Goal: Task Accomplishment & Management: Manage account settings

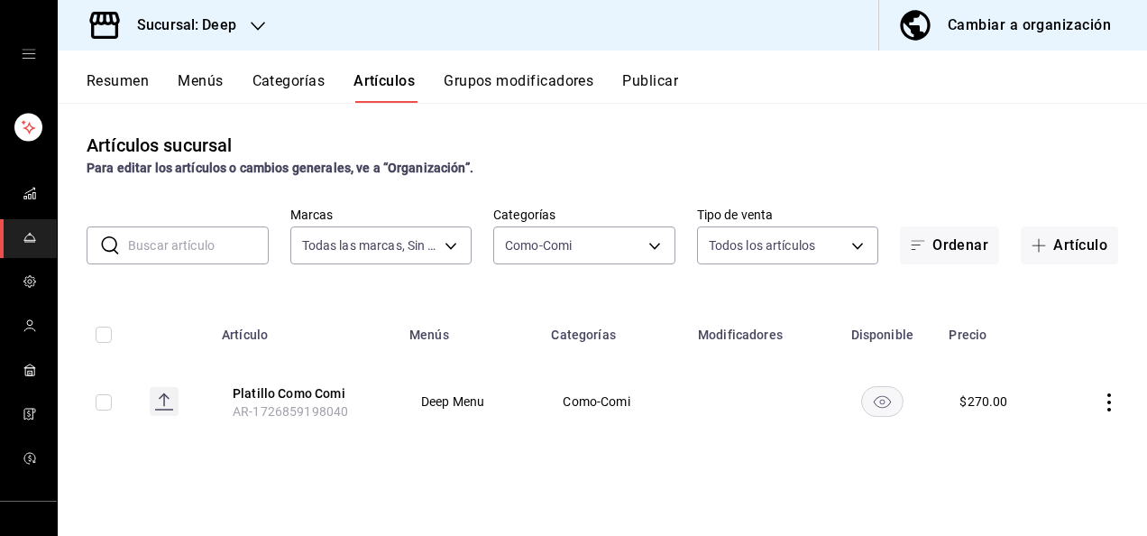
click at [233, 33] on h3 "Sucursal: Deep" at bounding box center [180, 25] width 114 height 22
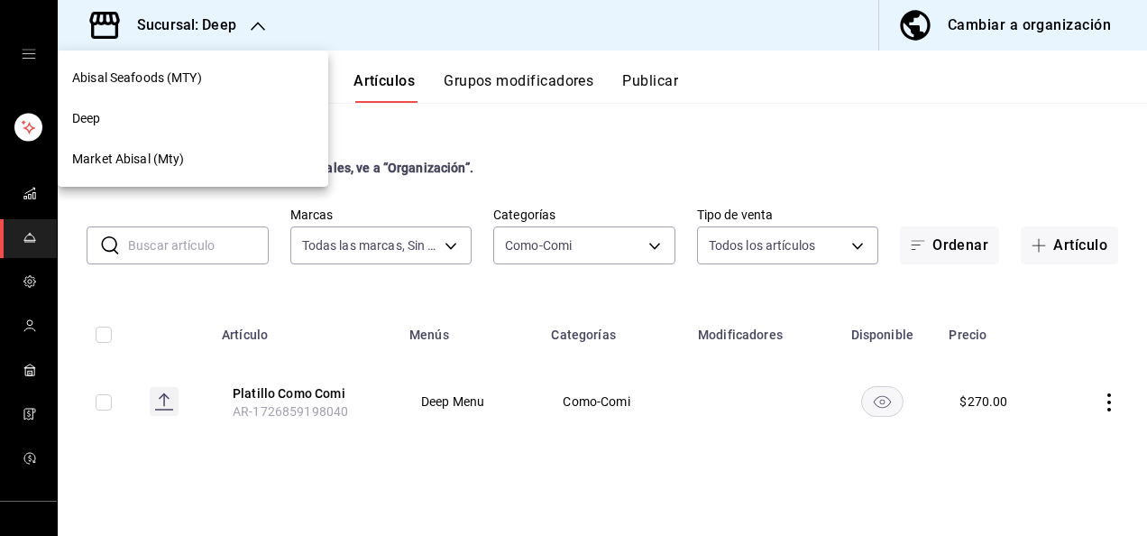
click at [658, 92] on div at bounding box center [573, 268] width 1147 height 536
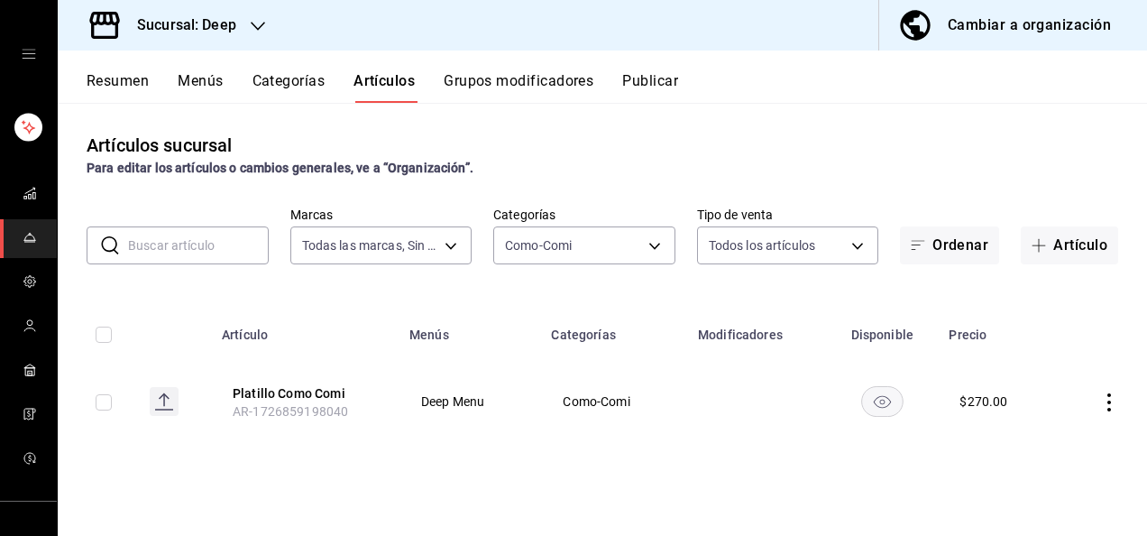
click at [662, 80] on button "Publicar" at bounding box center [650, 87] width 56 height 31
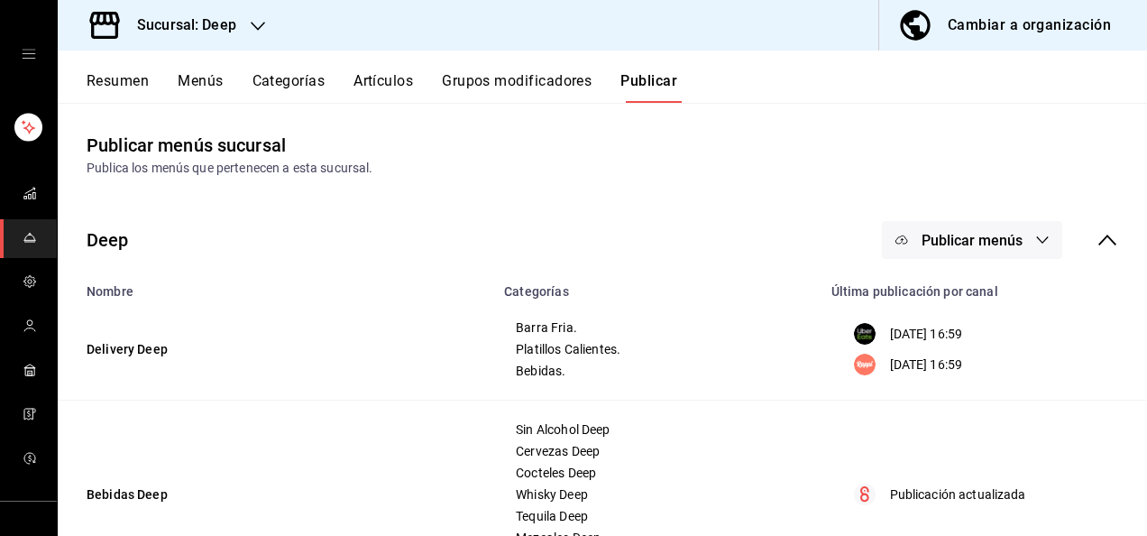
click at [991, 242] on span "Publicar menús" at bounding box center [972, 240] width 101 height 17
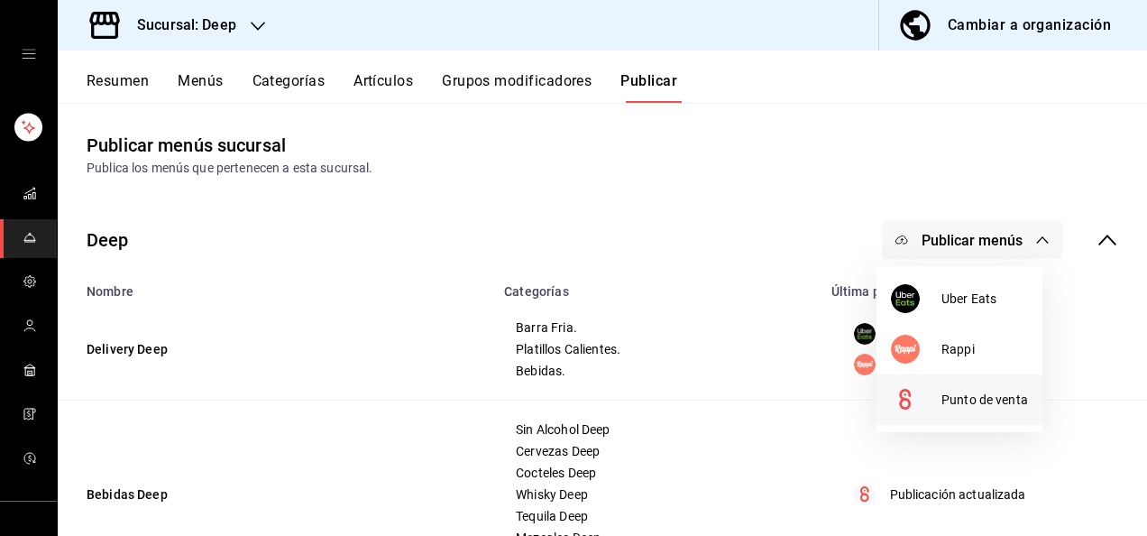
click at [961, 406] on span "Punto de venta" at bounding box center [985, 400] width 87 height 19
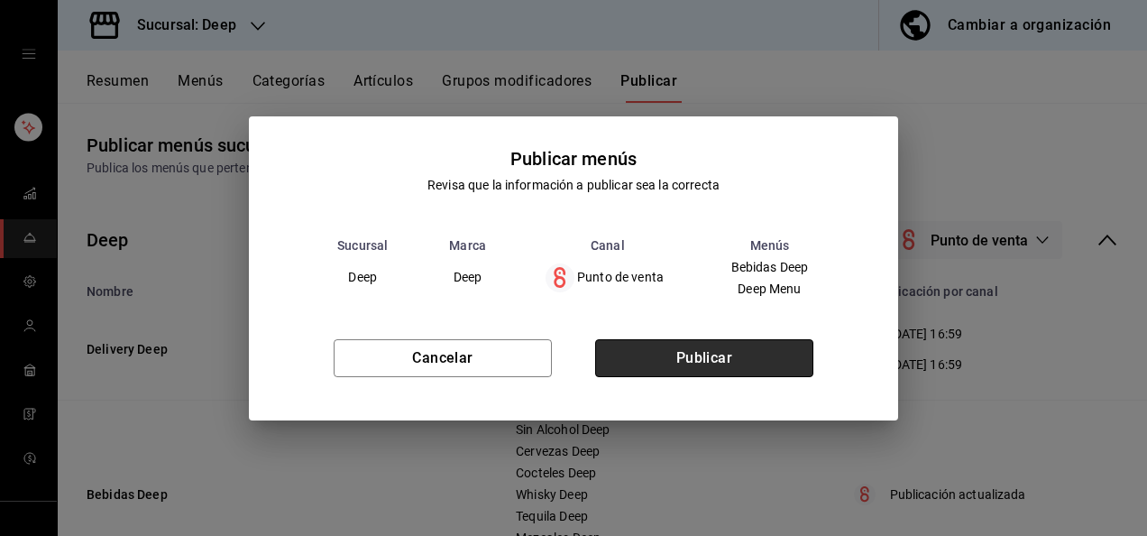
click at [735, 348] on button "Publicar" at bounding box center [704, 358] width 218 height 38
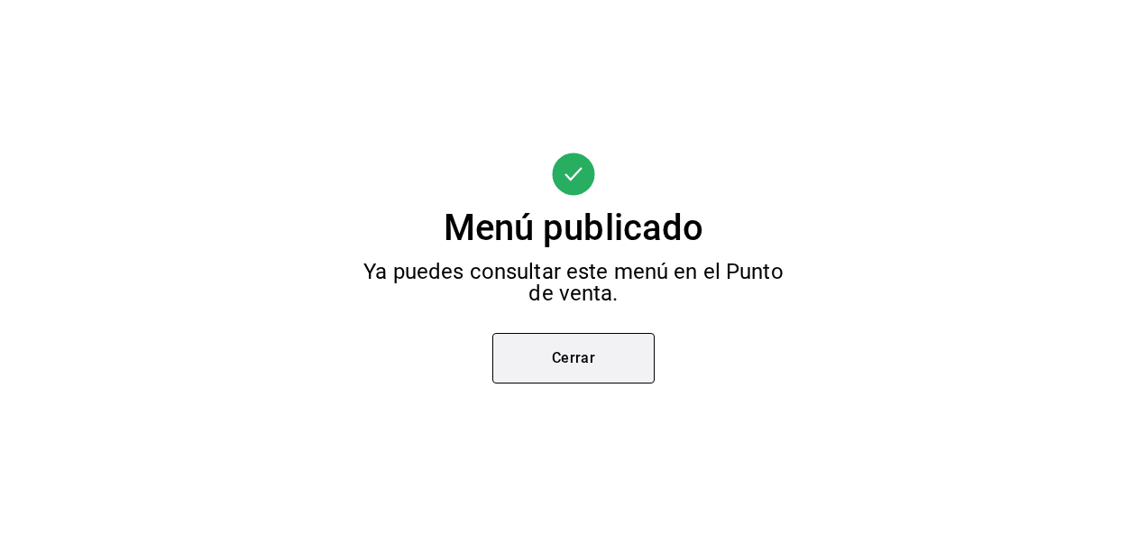
click at [574, 360] on button "Cerrar" at bounding box center [573, 358] width 162 height 51
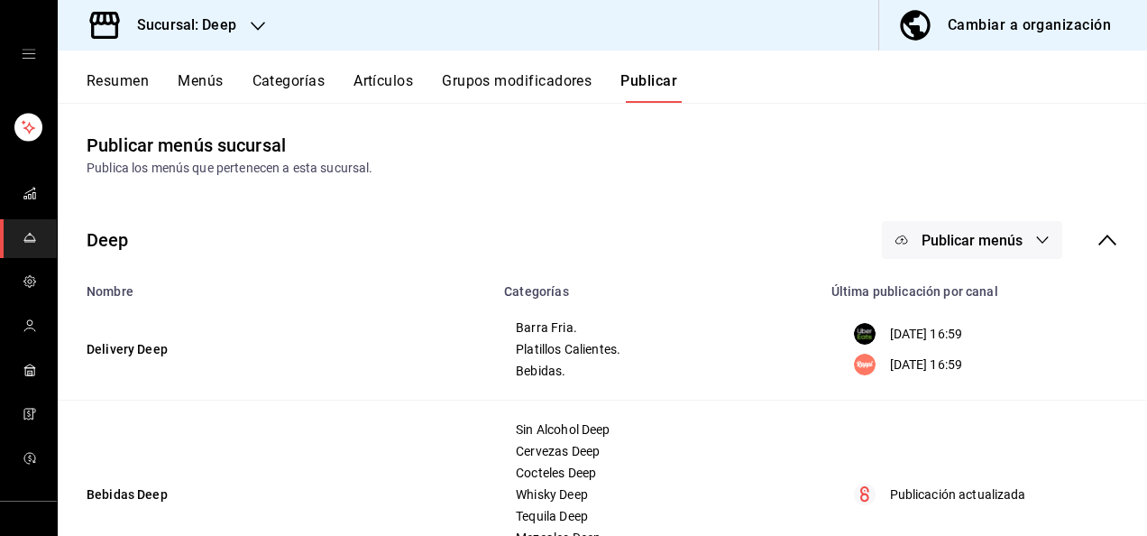
click at [240, 23] on div "Sucursal: Deep" at bounding box center [172, 25] width 200 height 51
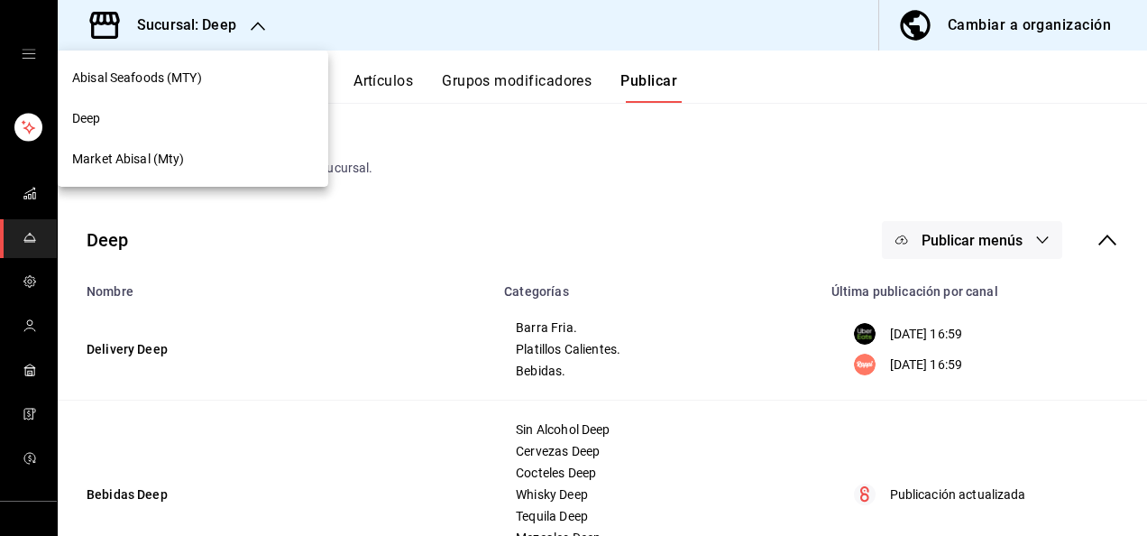
click at [176, 78] on span "Abisal Seafoods (MTY)" at bounding box center [137, 78] width 130 height 19
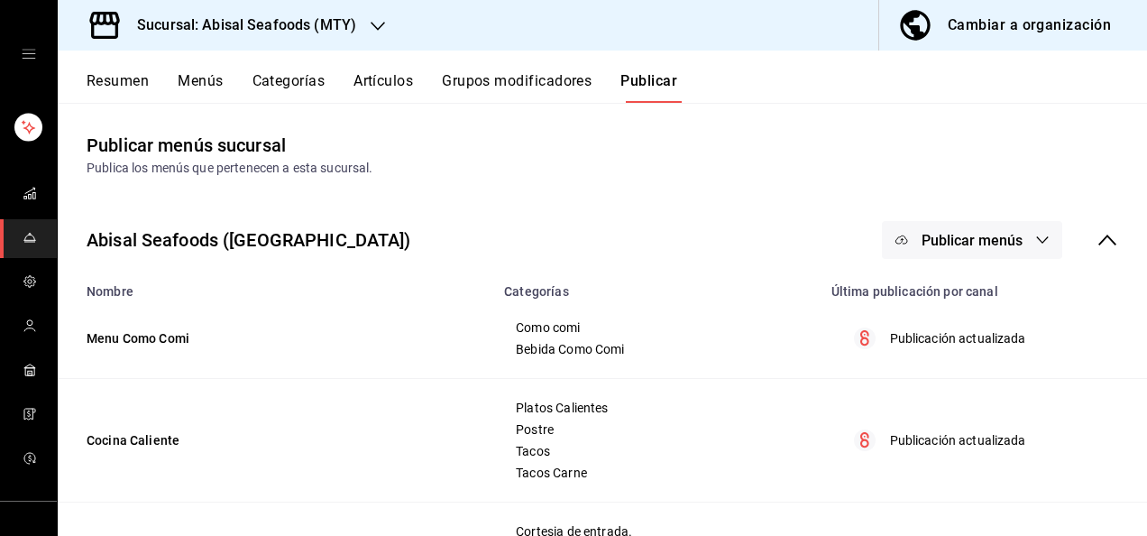
click at [285, 69] on div "Resumen Menús Categorías Artículos Grupos modificadores Publicar" at bounding box center [602, 77] width 1089 height 52
click at [291, 84] on button "Categorías" at bounding box center [289, 87] width 73 height 31
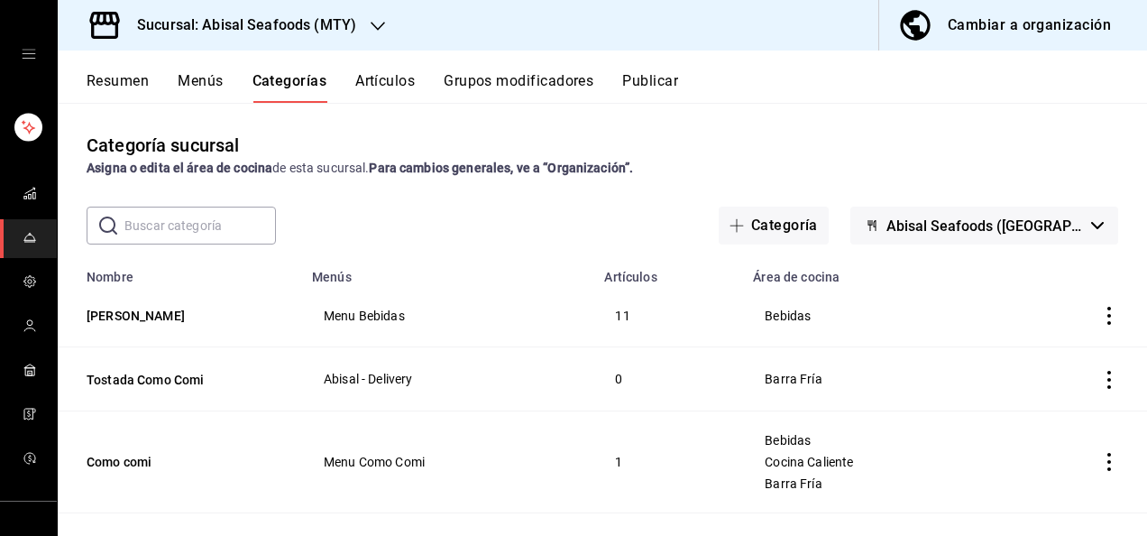
click at [427, 223] on div "​ ​ Categoría Abisal Seafoods ([GEOGRAPHIC_DATA])" at bounding box center [602, 226] width 1089 height 38
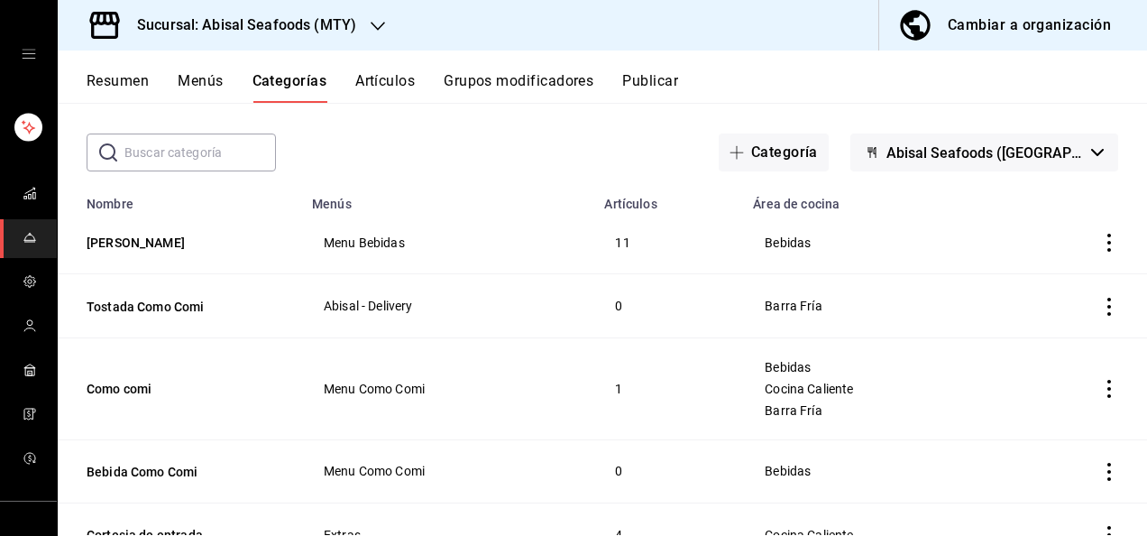
scroll to position [108, 0]
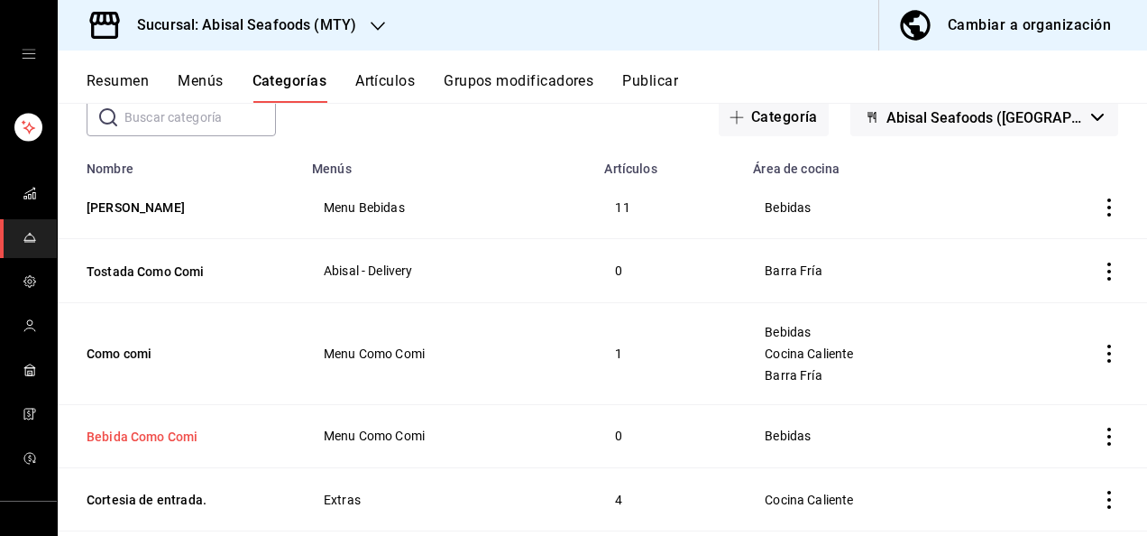
click at [130, 437] on button "Bebida Como Comi" at bounding box center [177, 437] width 180 height 18
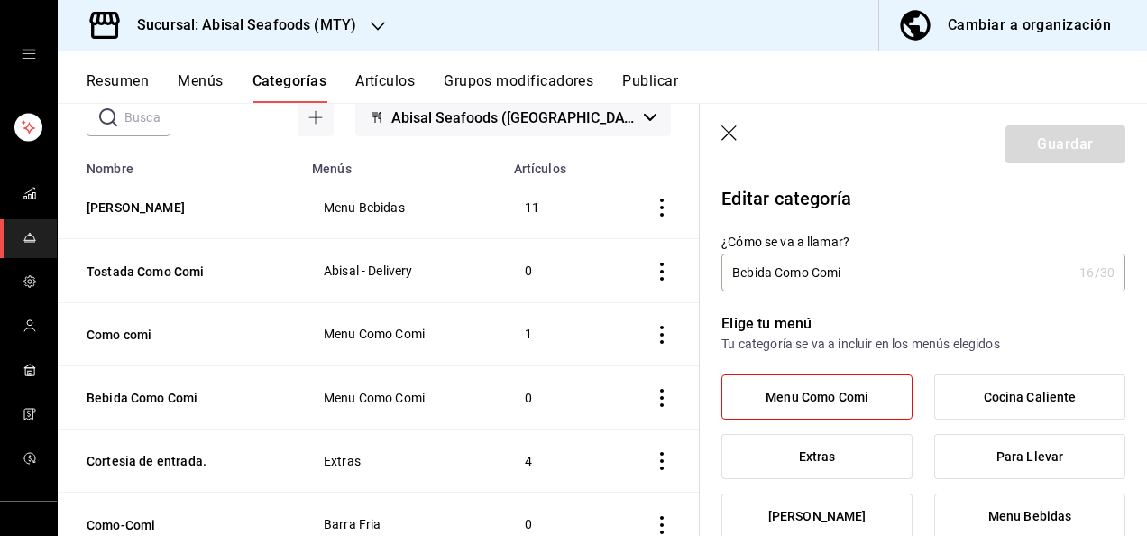
click at [1017, 204] on p "Editar categoría" at bounding box center [924, 198] width 404 height 27
click at [869, 378] on label "Menu Como Comi" at bounding box center [816, 396] width 189 height 43
click at [0, 0] on input "Menu Como Comi" at bounding box center [0, 0] width 0 height 0
click at [1028, 148] on div "Guardar" at bounding box center [1066, 144] width 120 height 38
click at [723, 126] on icon "button" at bounding box center [731, 134] width 18 height 18
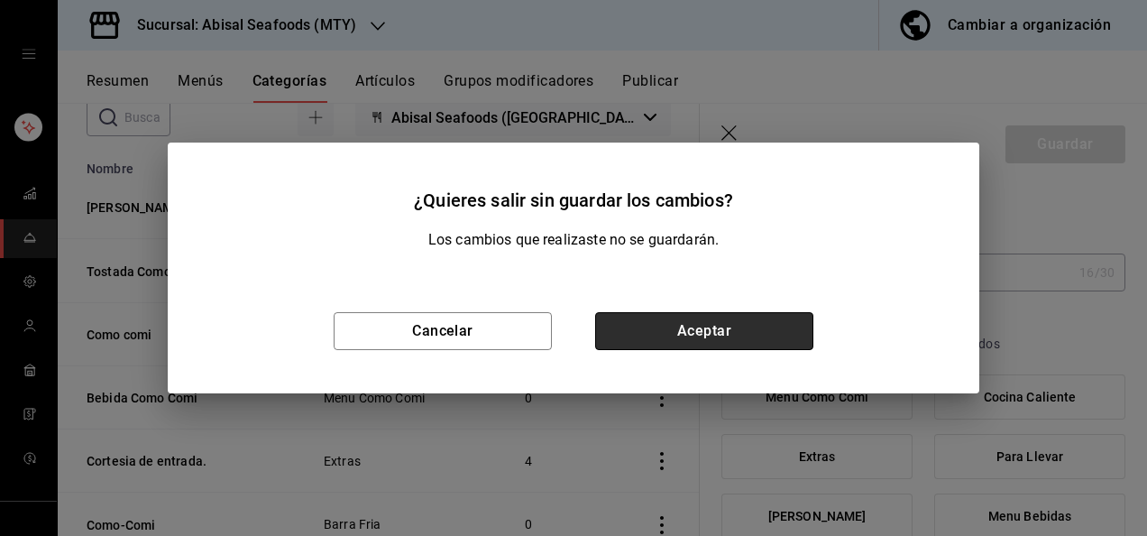
click at [703, 318] on button "Aceptar" at bounding box center [704, 331] width 218 height 38
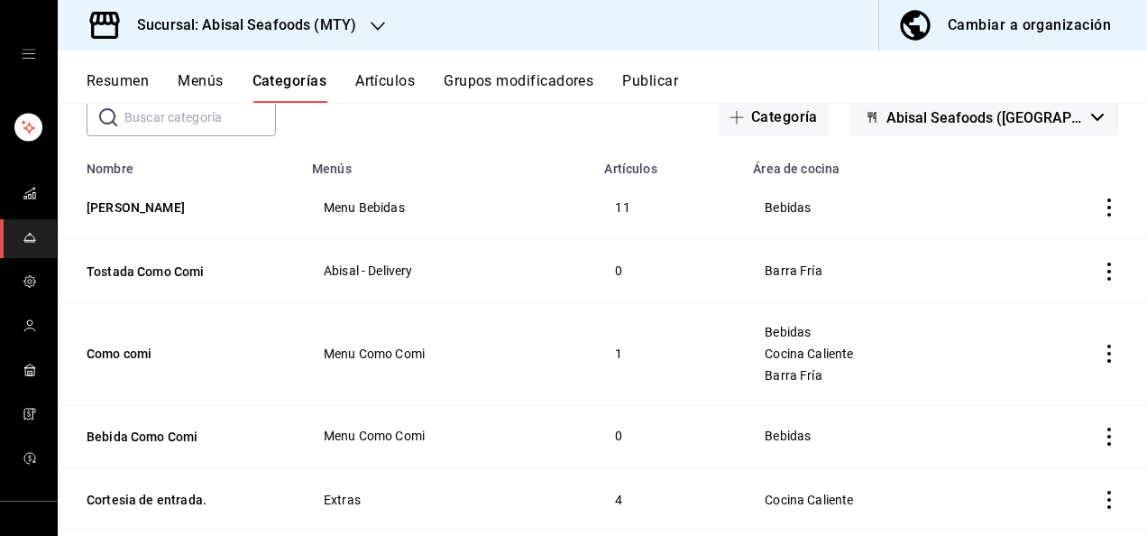
click at [1100, 437] on icon "actions" at bounding box center [1109, 437] width 18 height 18
drag, startPoint x: 1059, startPoint y: 512, endPoint x: 1051, endPoint y: 485, distance: 28.2
click at [1051, 485] on ul "Editar Duplicar Eliminar" at bounding box center [1025, 451] width 108 height 125
click at [1044, 487] on span "Eliminar" at bounding box center [1041, 488] width 46 height 14
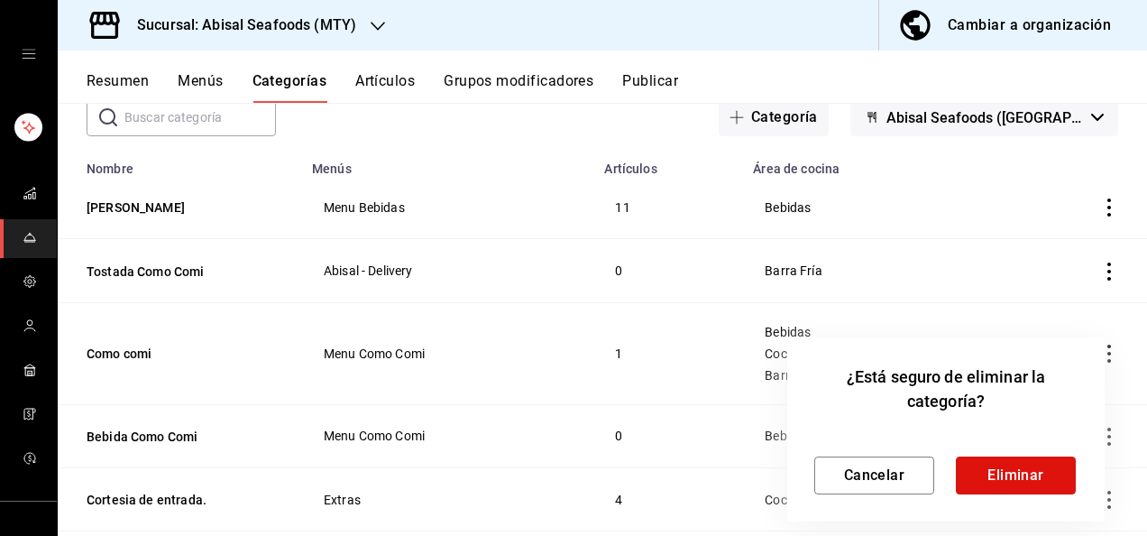
click at [1044, 487] on button "Eliminar" at bounding box center [1016, 475] width 120 height 38
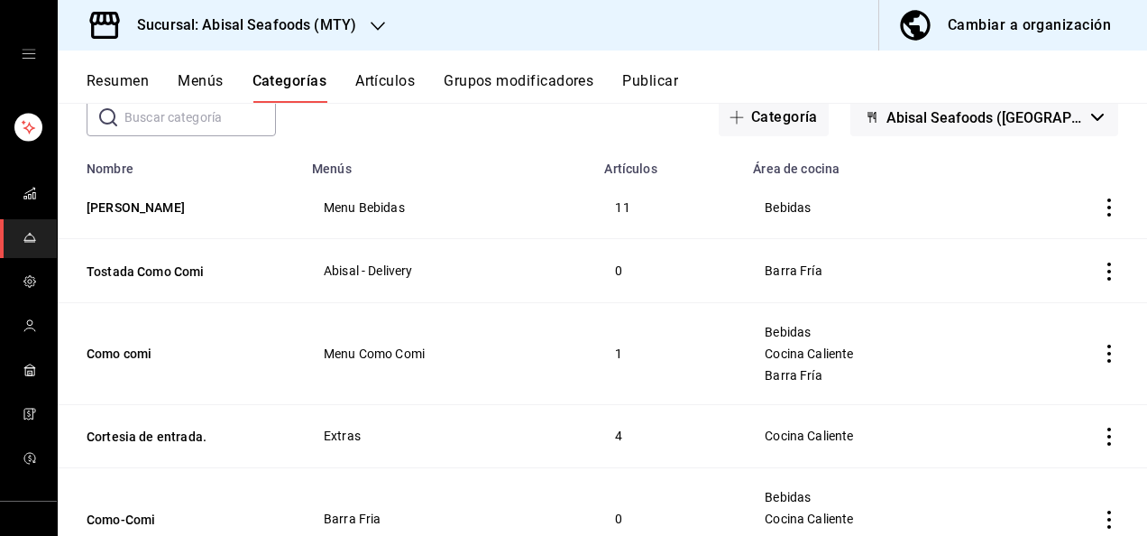
click at [667, 90] on button "Publicar" at bounding box center [650, 87] width 56 height 31
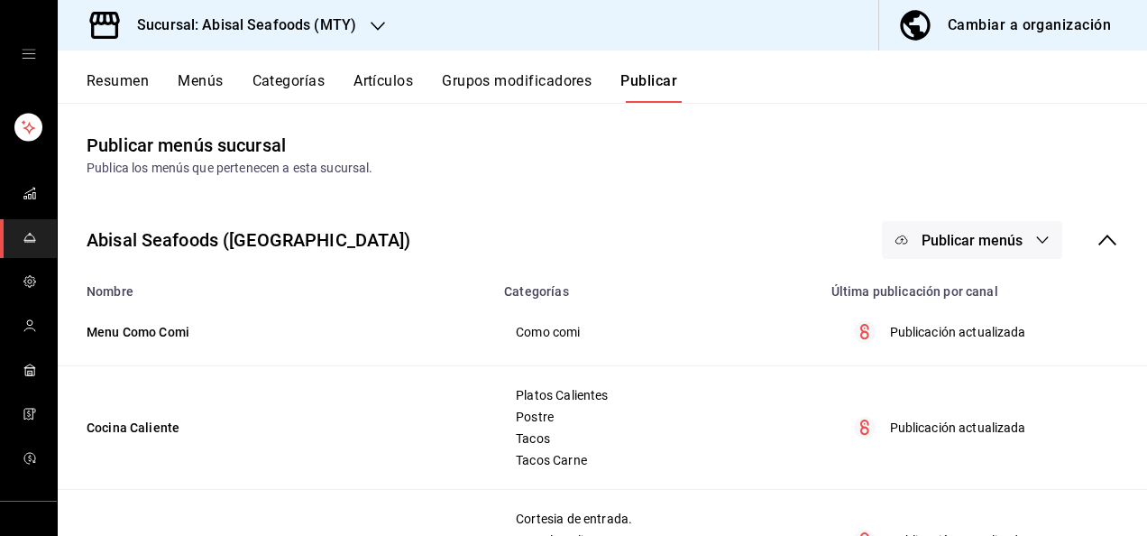
click at [985, 244] on span "Publicar menús" at bounding box center [972, 240] width 101 height 17
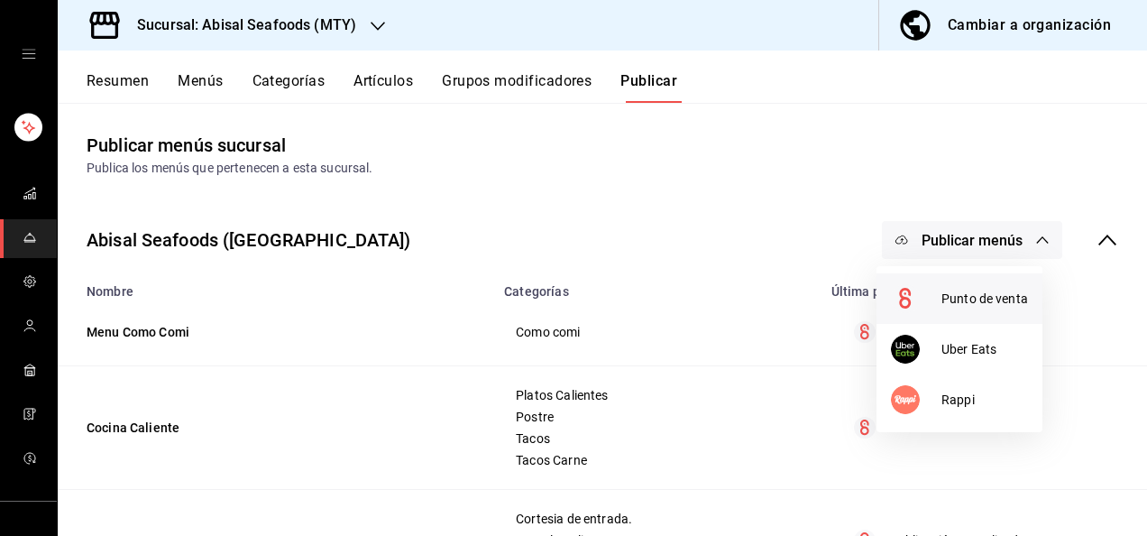
click at [967, 303] on span "Punto de venta" at bounding box center [985, 299] width 87 height 19
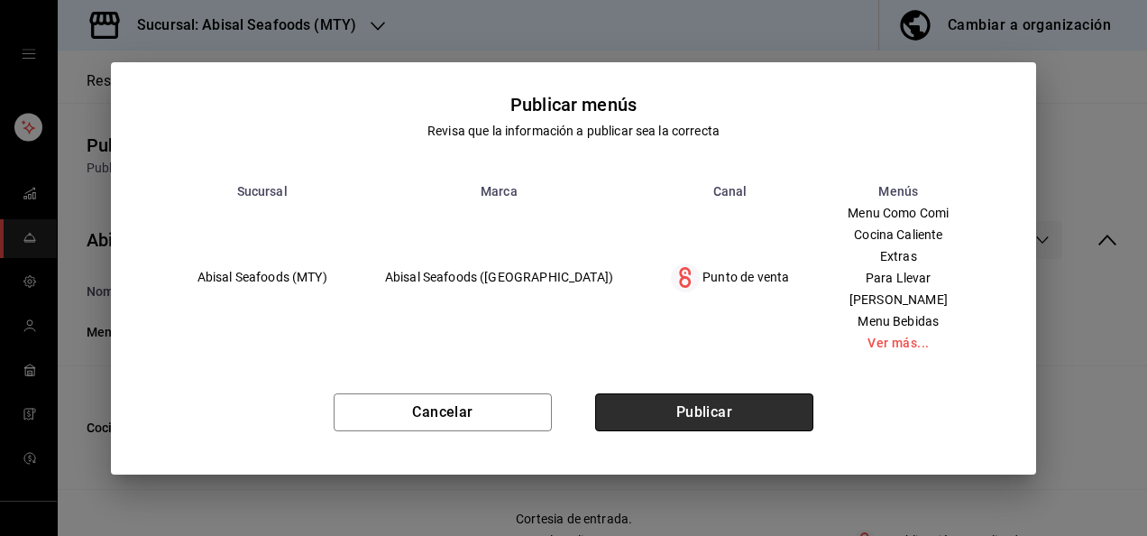
click at [740, 418] on button "Publicar" at bounding box center [704, 412] width 218 height 38
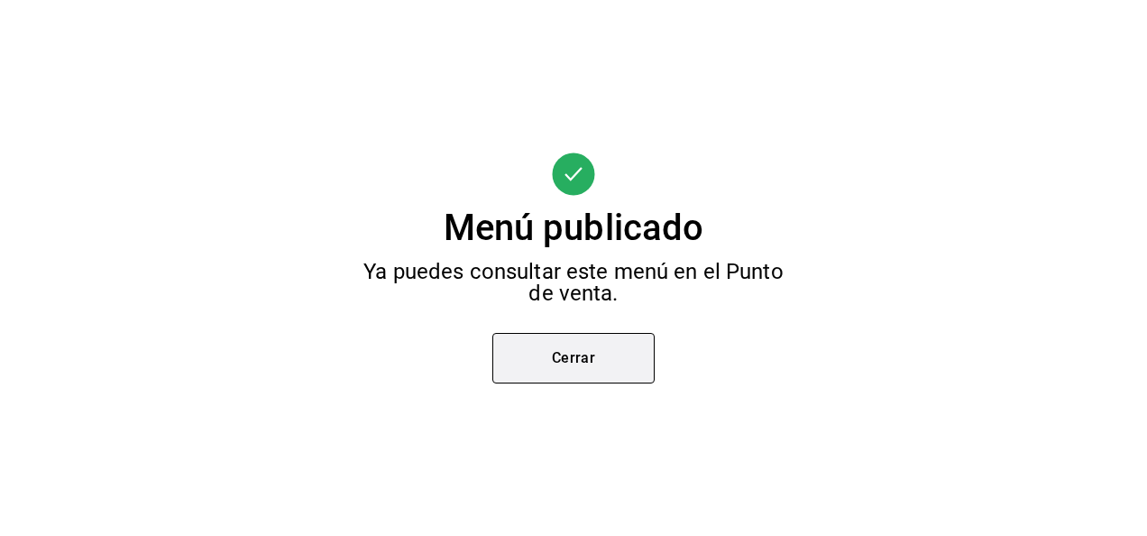
click at [593, 369] on button "Cerrar" at bounding box center [573, 358] width 162 height 51
